Goal: Task Accomplishment & Management: Use online tool/utility

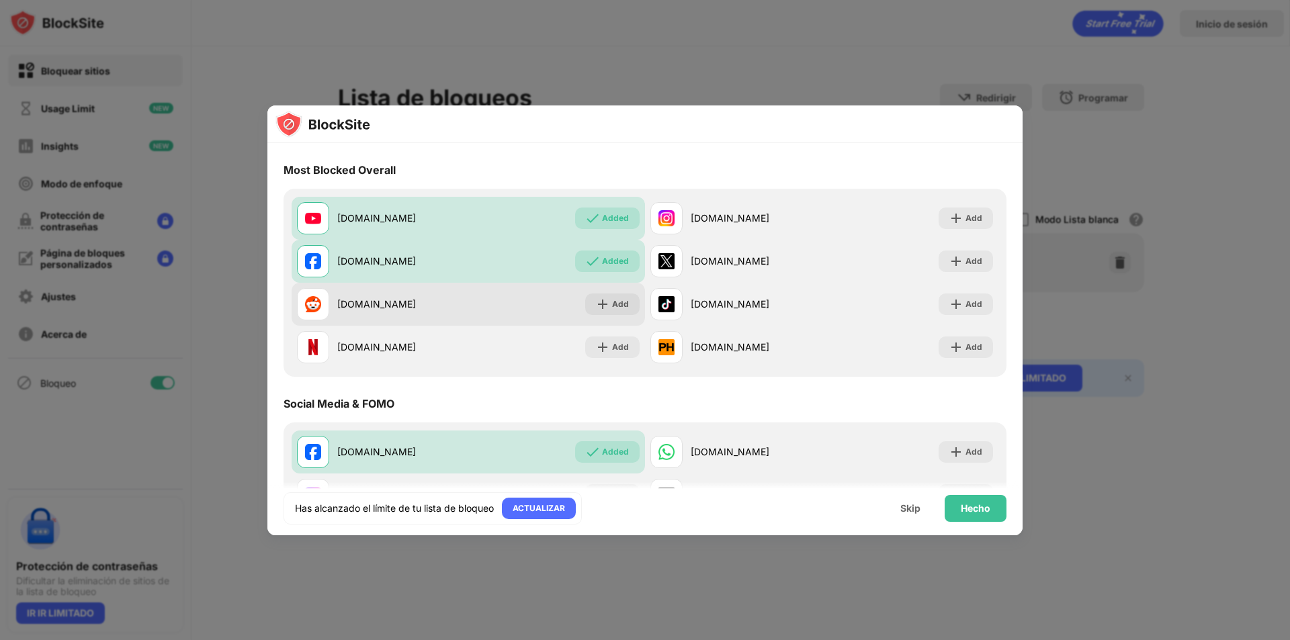
drag, startPoint x: 0, startPoint y: 0, endPoint x: 501, endPoint y: 307, distance: 587.6
click at [501, 307] on div "[DOMAIN_NAME] Add" at bounding box center [467, 304] width 353 height 43
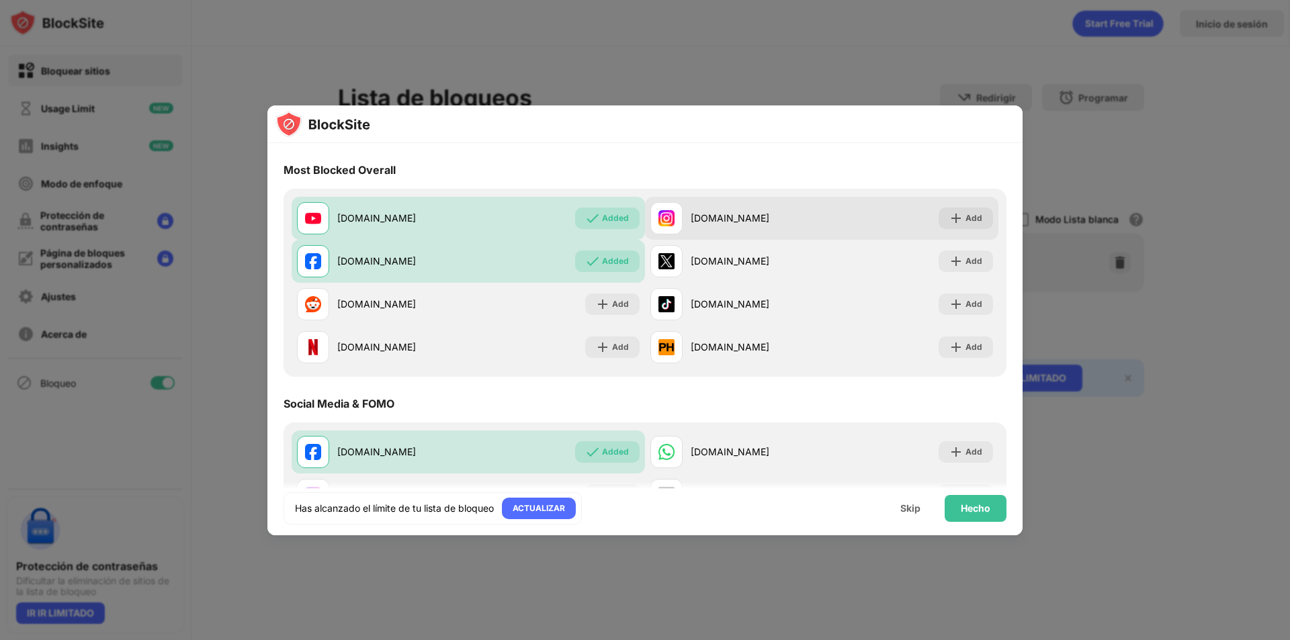
click at [746, 220] on div "[DOMAIN_NAME]" at bounding box center [755, 218] width 131 height 14
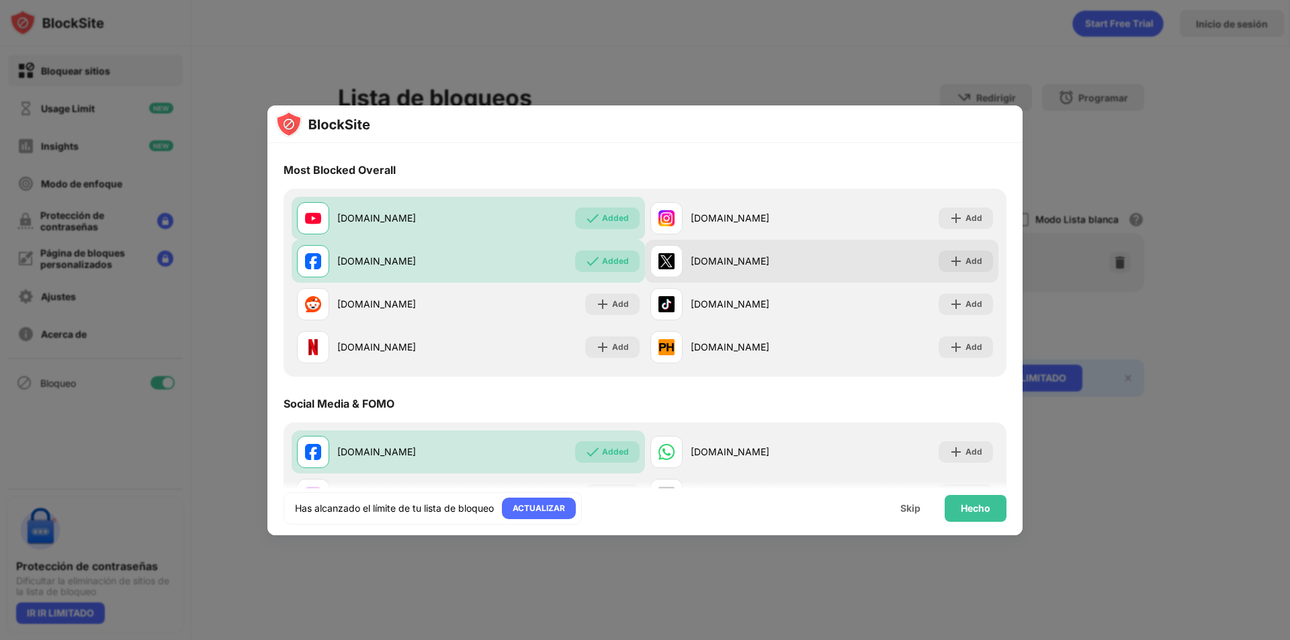
click at [703, 263] on div "[DOMAIN_NAME]" at bounding box center [755, 261] width 131 height 14
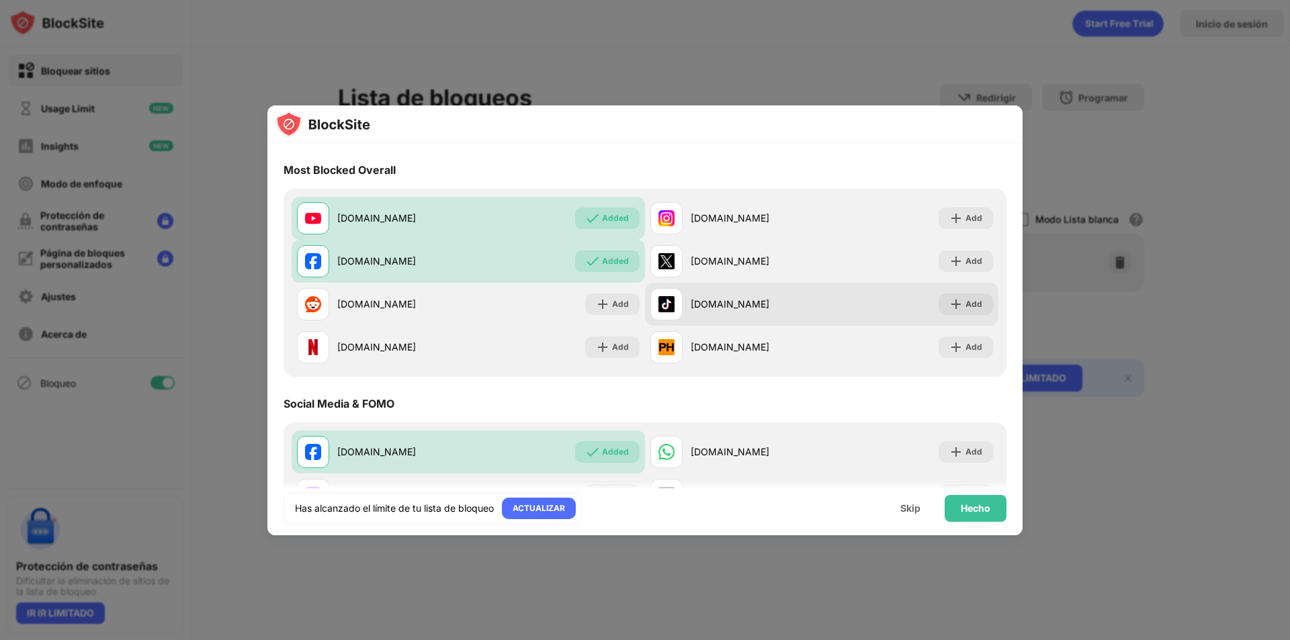
click at [710, 303] on div "[DOMAIN_NAME]" at bounding box center [755, 304] width 131 height 14
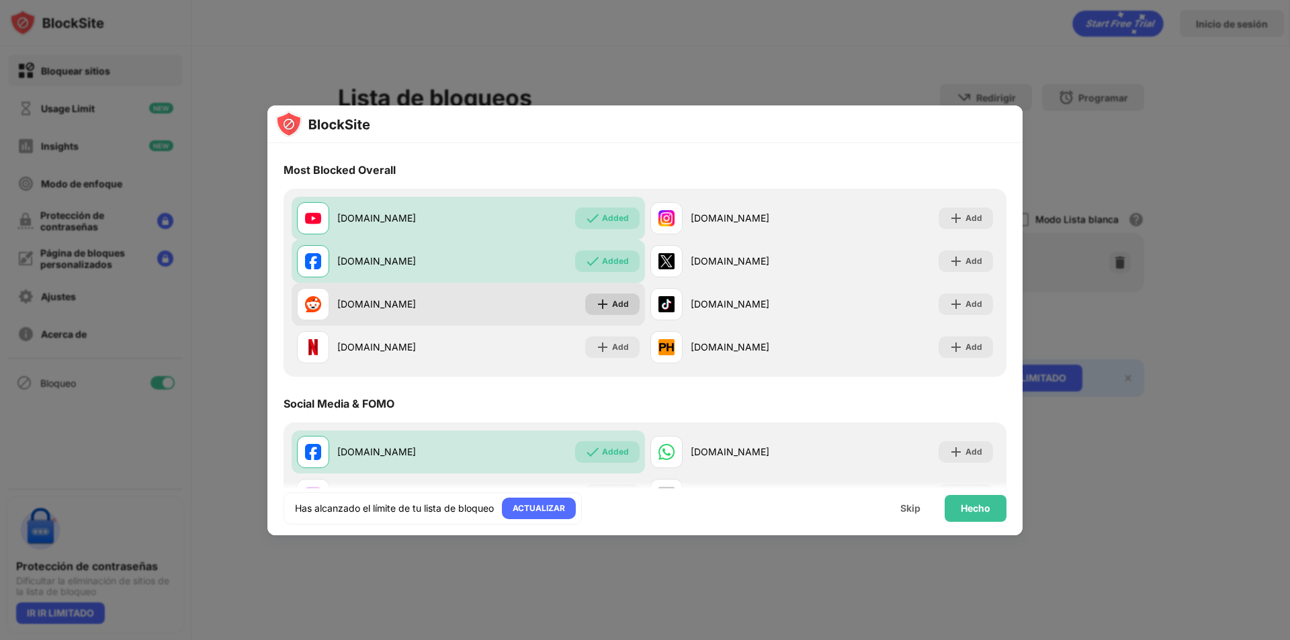
click at [612, 301] on div "Add" at bounding box center [620, 304] width 17 height 13
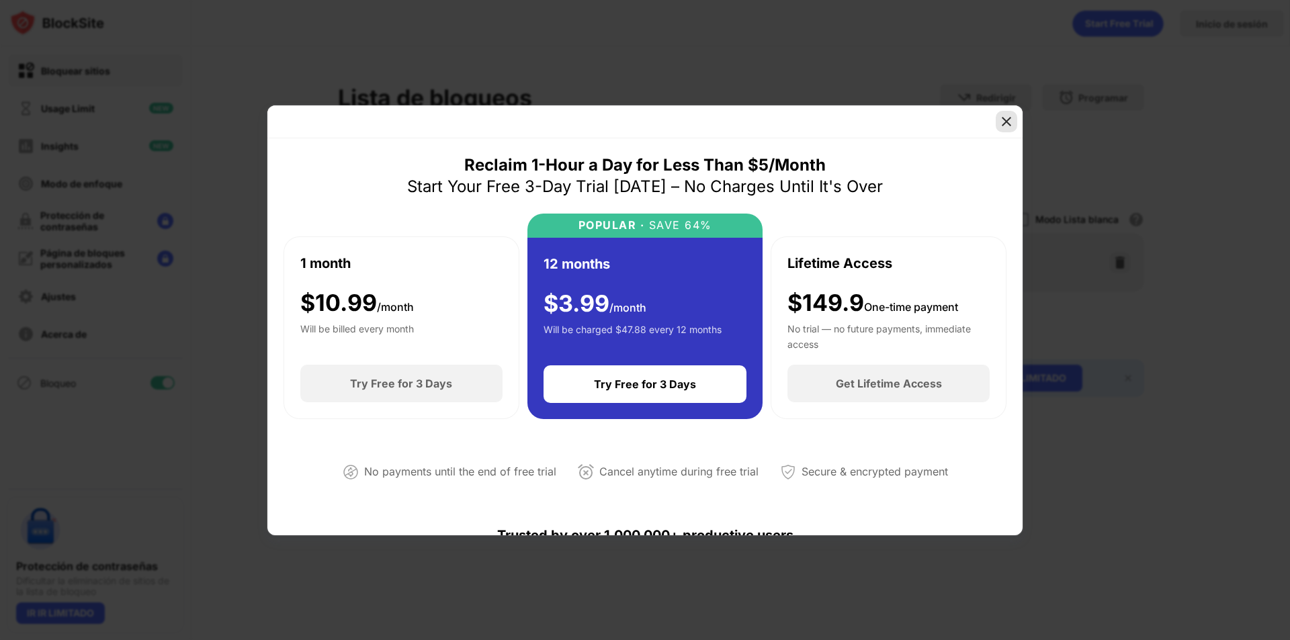
click at [1003, 120] on img at bounding box center [1005, 121] width 13 height 13
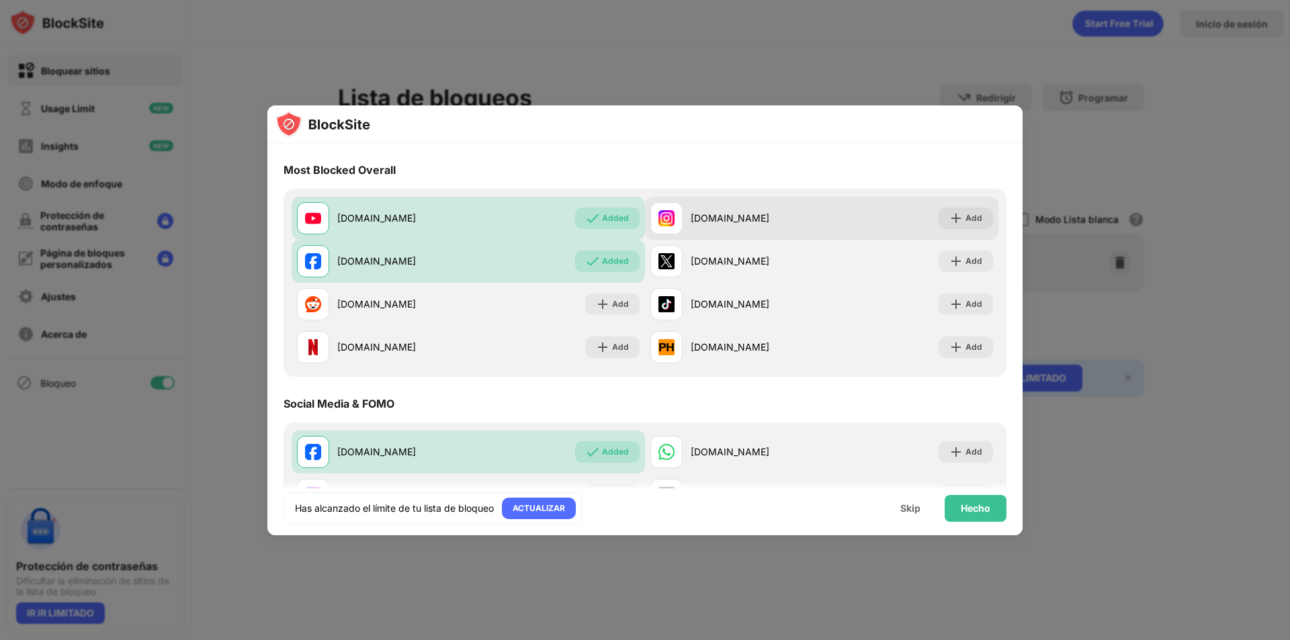
click at [814, 225] on div "[DOMAIN_NAME] Add" at bounding box center [821, 218] width 353 height 43
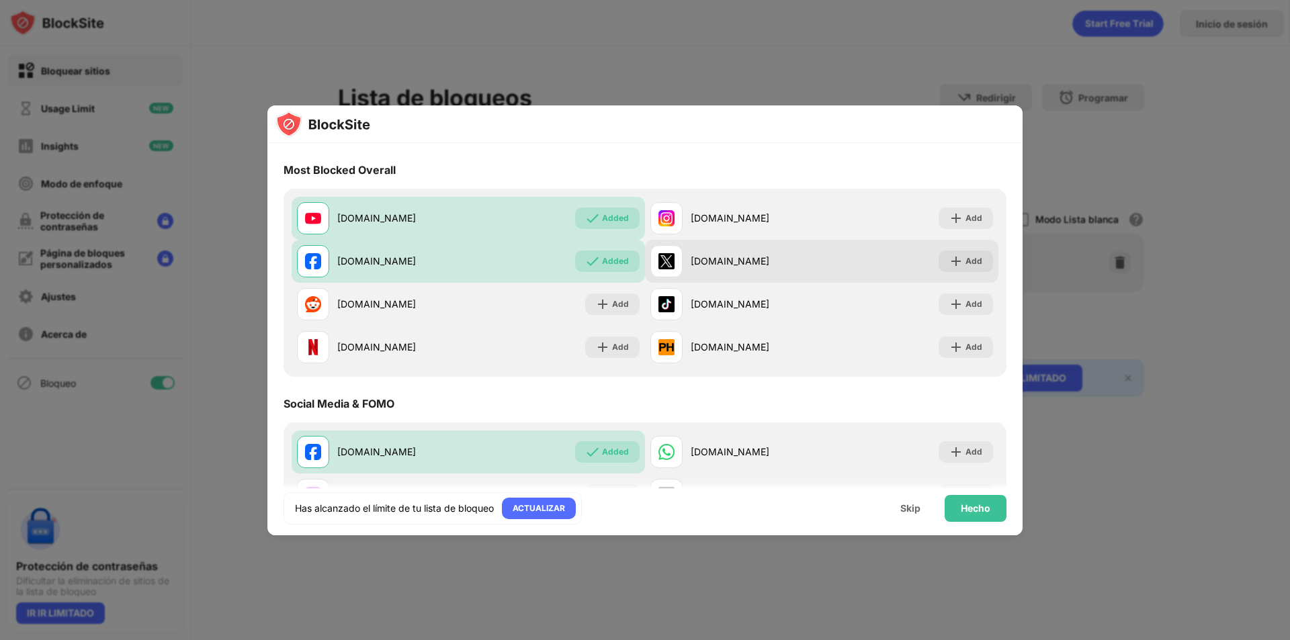
click at [752, 261] on div "[DOMAIN_NAME]" at bounding box center [755, 261] width 131 height 14
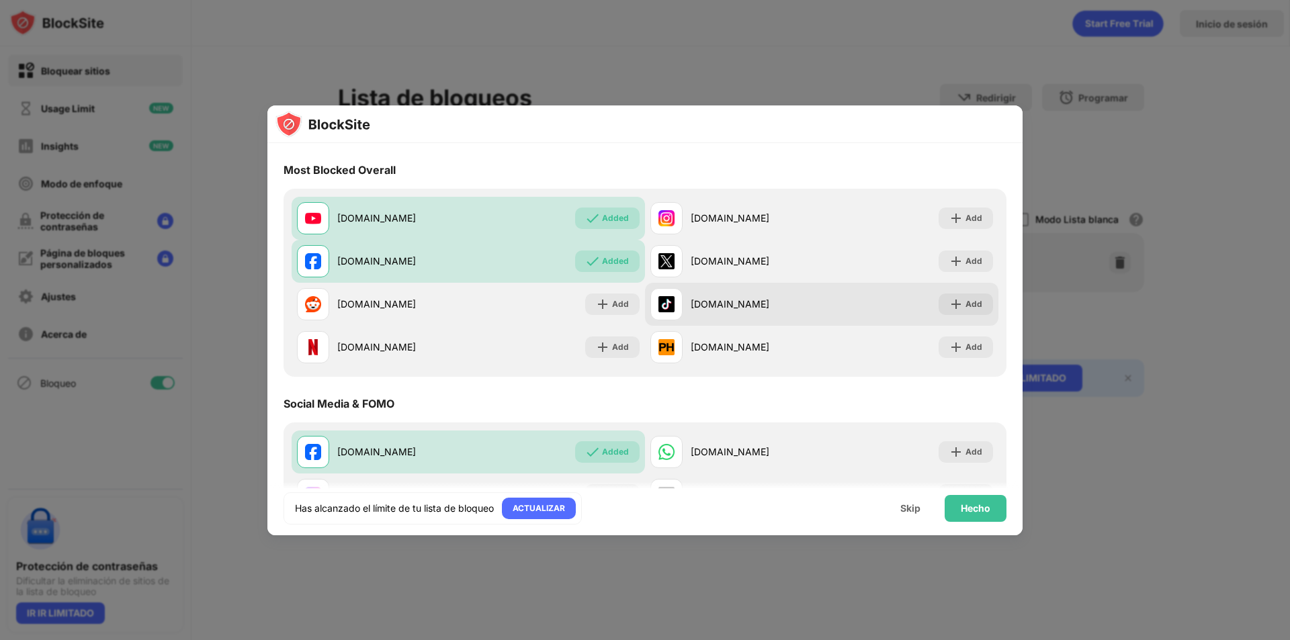
click at [733, 312] on div "[DOMAIN_NAME]" at bounding box center [735, 304] width 171 height 32
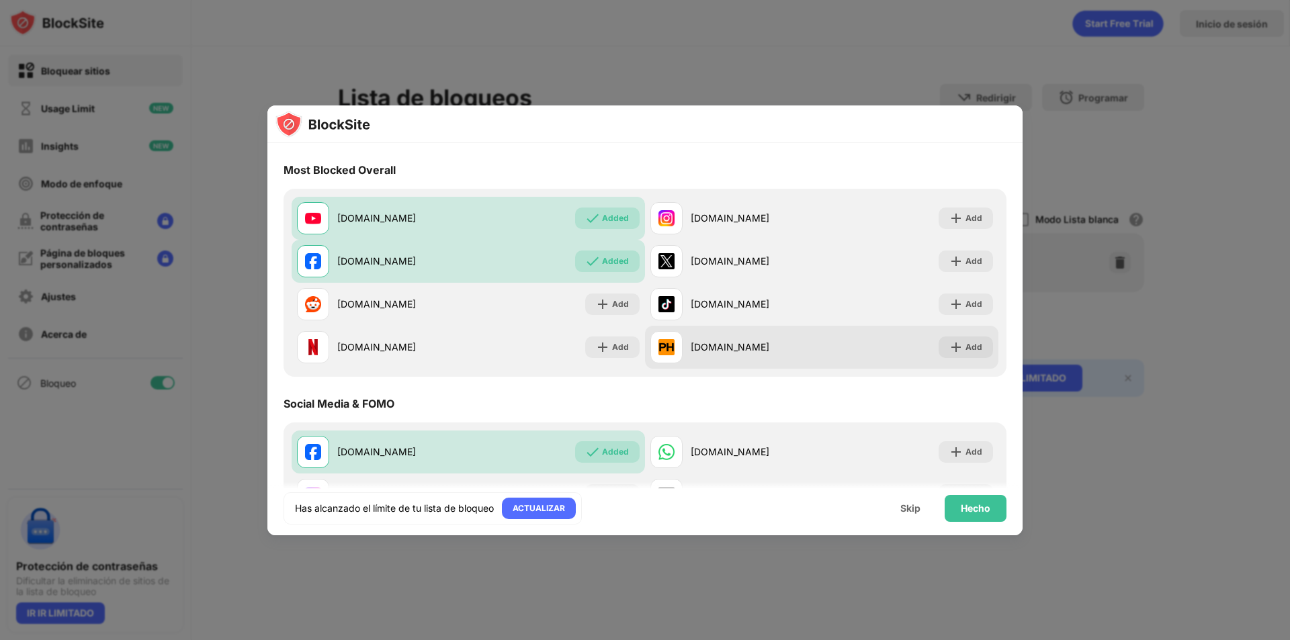
click at [735, 354] on div "[DOMAIN_NAME]" at bounding box center [755, 347] width 131 height 14
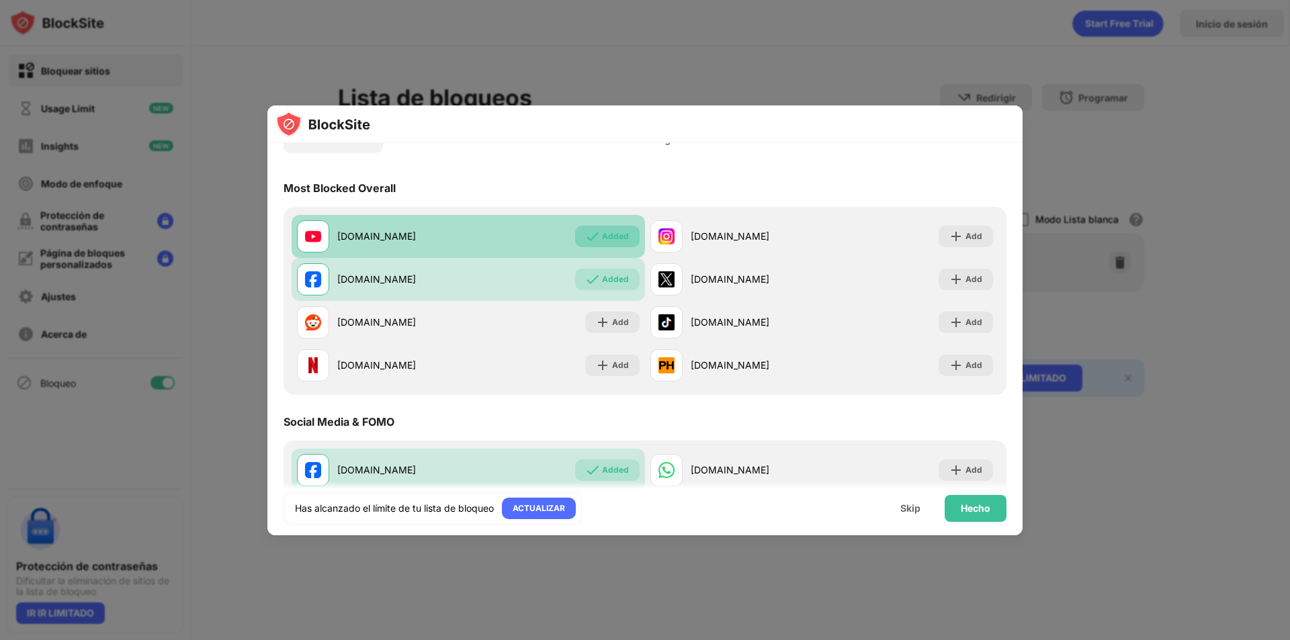
scroll to position [134, 0]
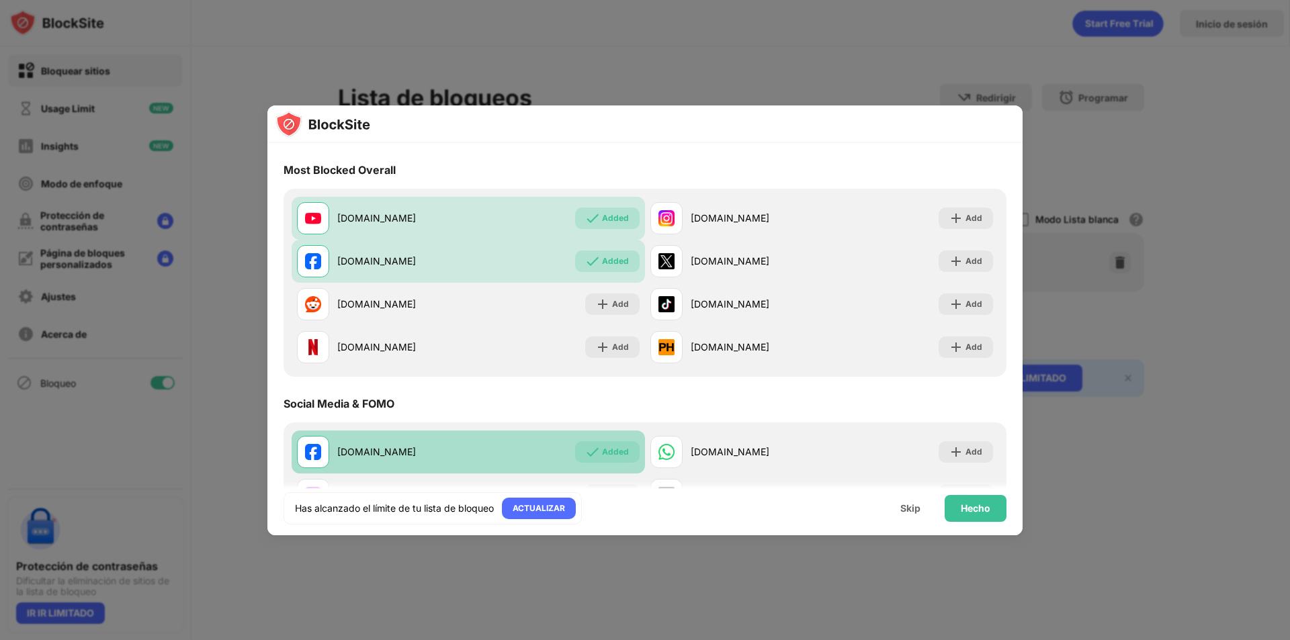
click at [543, 441] on div "[DOMAIN_NAME] Added" at bounding box center [467, 452] width 353 height 43
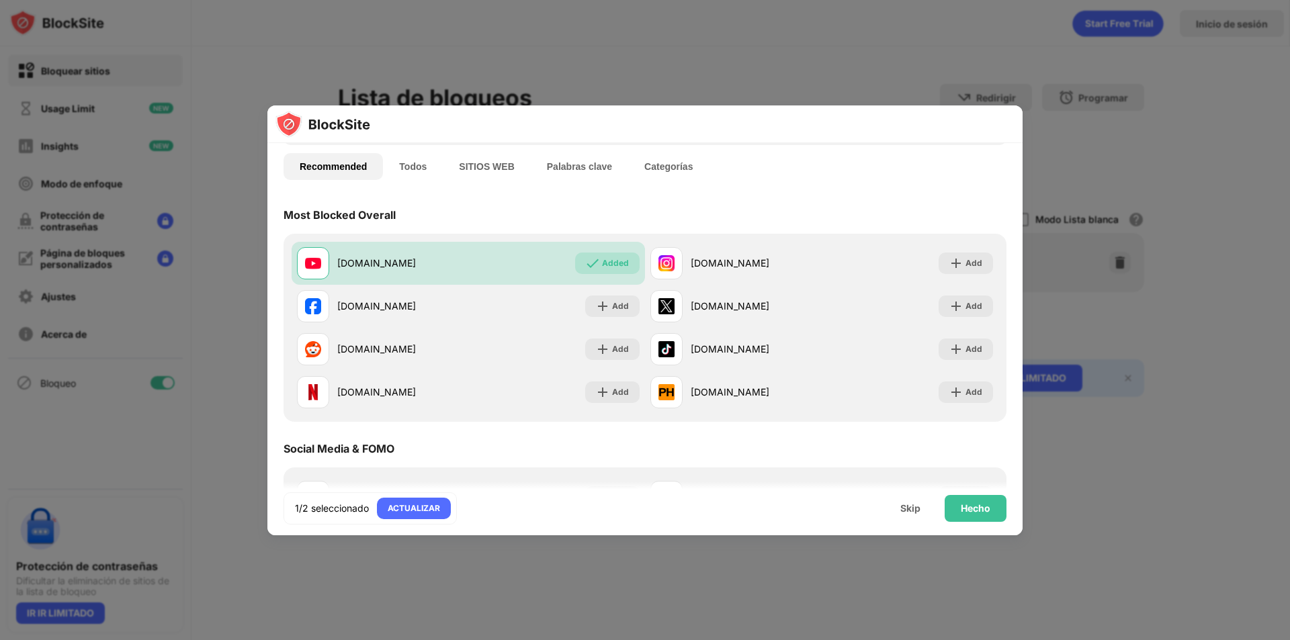
scroll to position [0, 0]
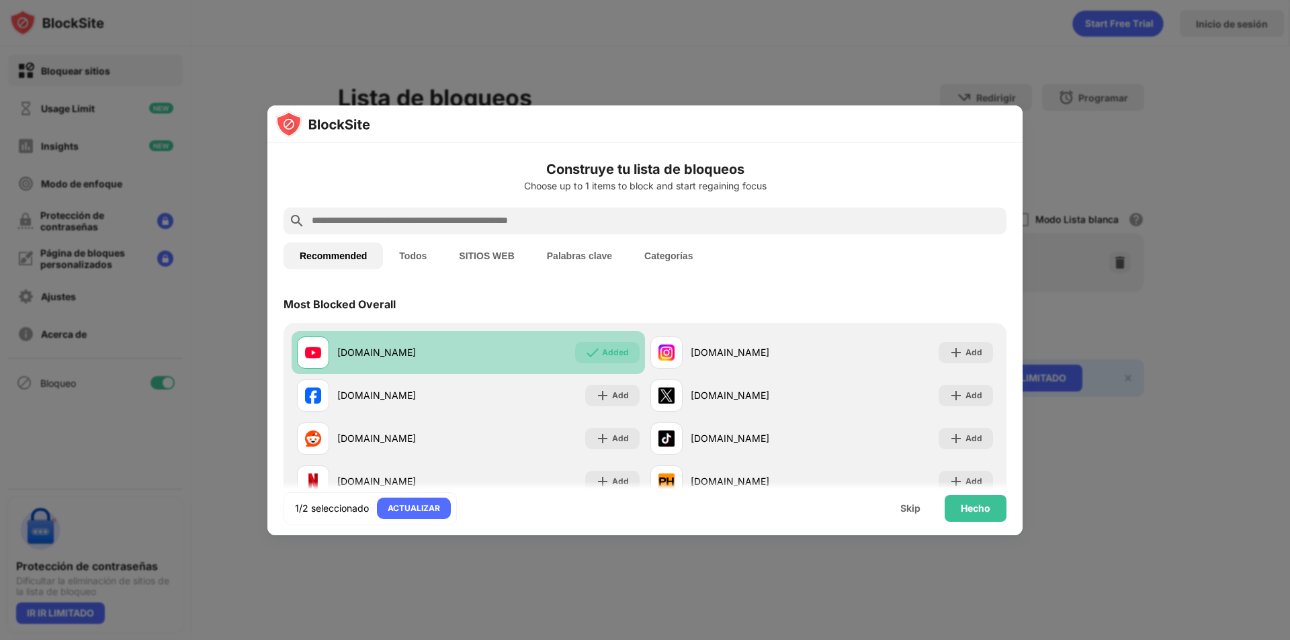
click at [543, 340] on div "[DOMAIN_NAME] Added" at bounding box center [467, 352] width 353 height 43
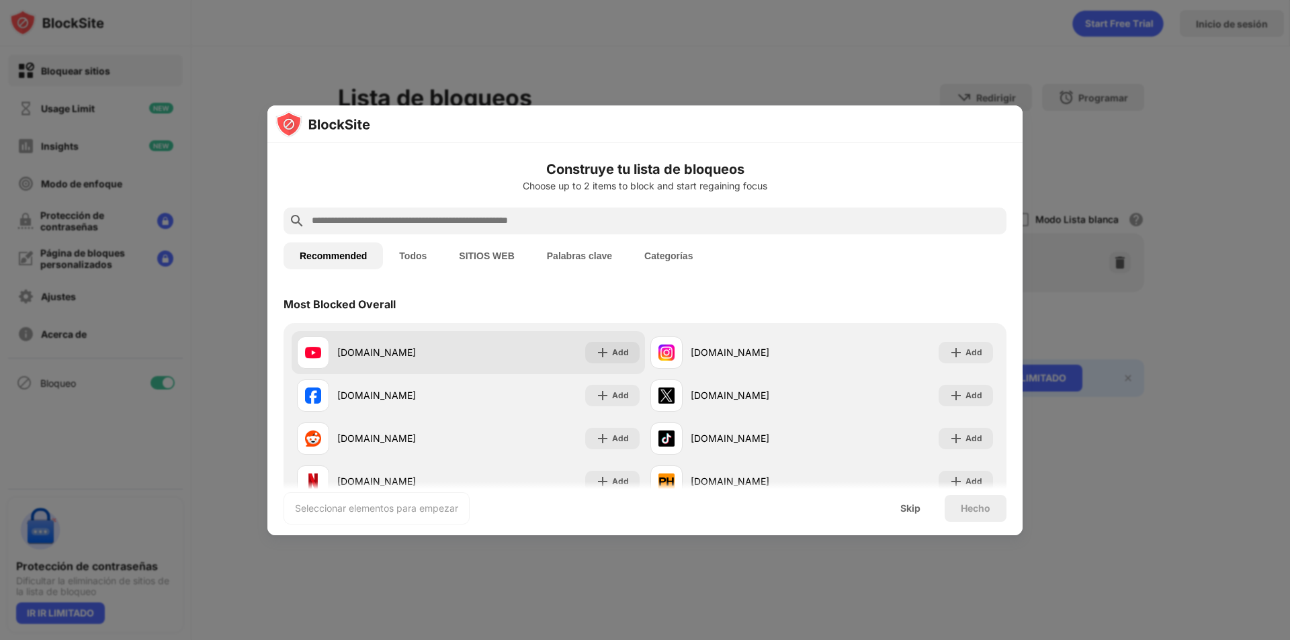
click at [509, 352] on div "[DOMAIN_NAME] Add" at bounding box center [467, 352] width 353 height 43
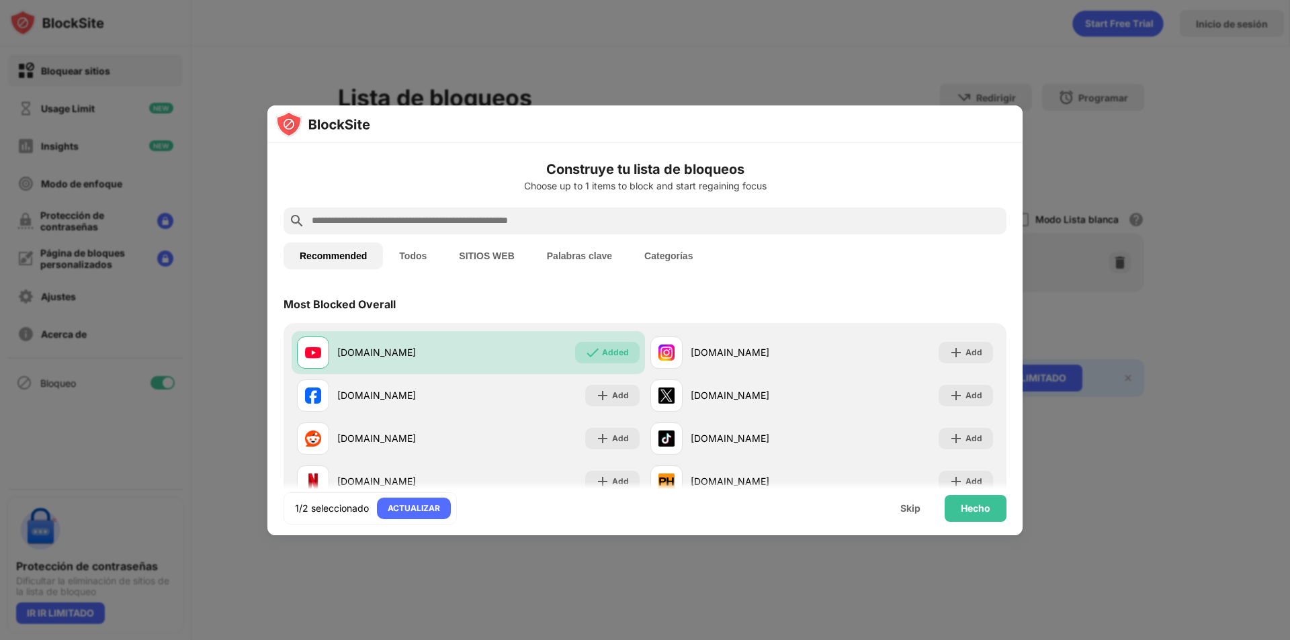
click at [416, 223] on input "text" at bounding box center [655, 221] width 690 height 16
paste input "**********"
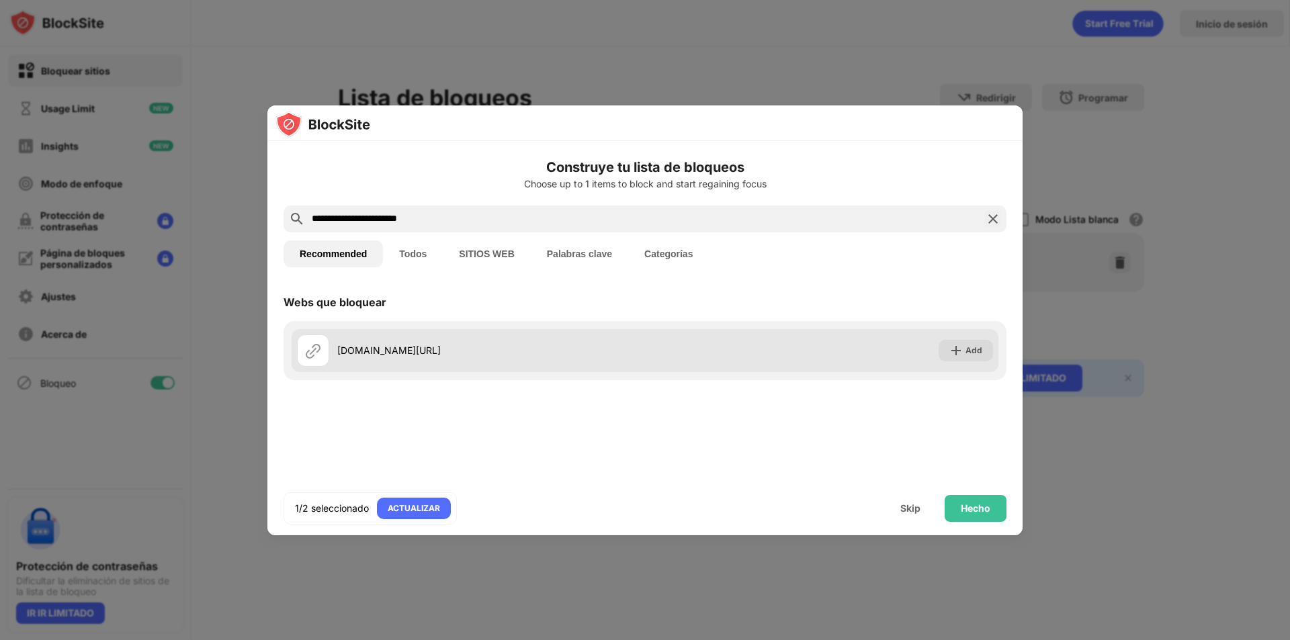
type input "**********"
click at [874, 340] on div "[DOMAIN_NAME][URL] Add" at bounding box center [644, 350] width 707 height 43
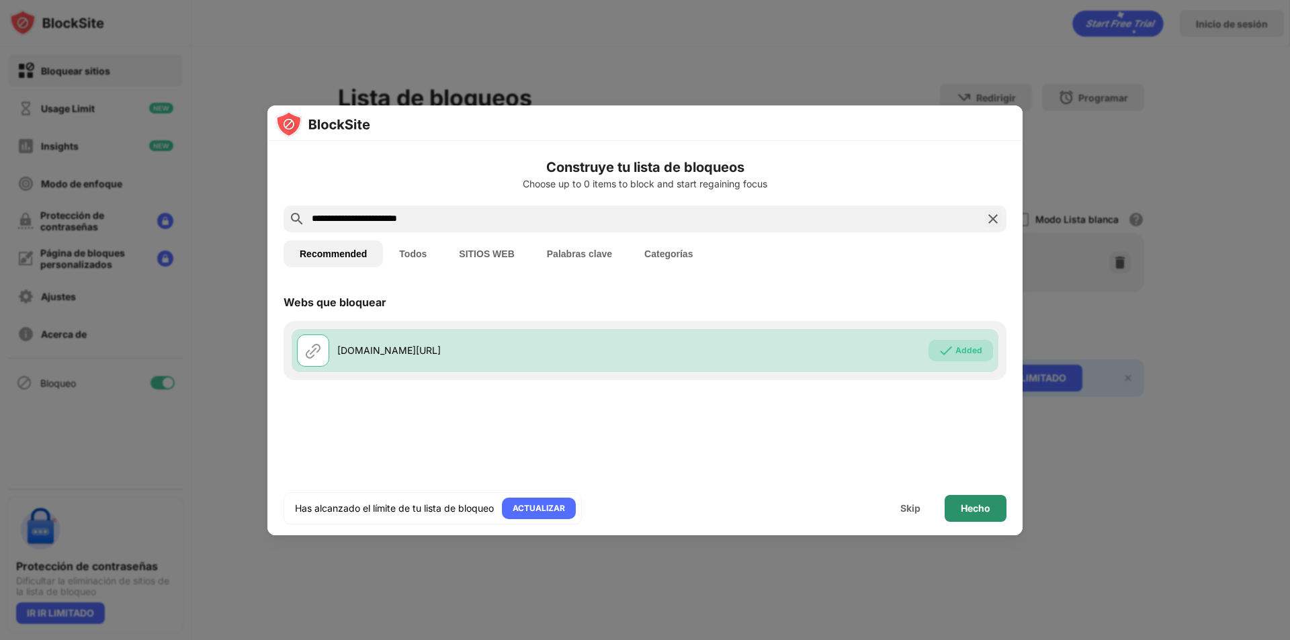
click at [981, 506] on div "Hecho" at bounding box center [975, 508] width 30 height 11
